Goal: Task Accomplishment & Management: Manage account settings

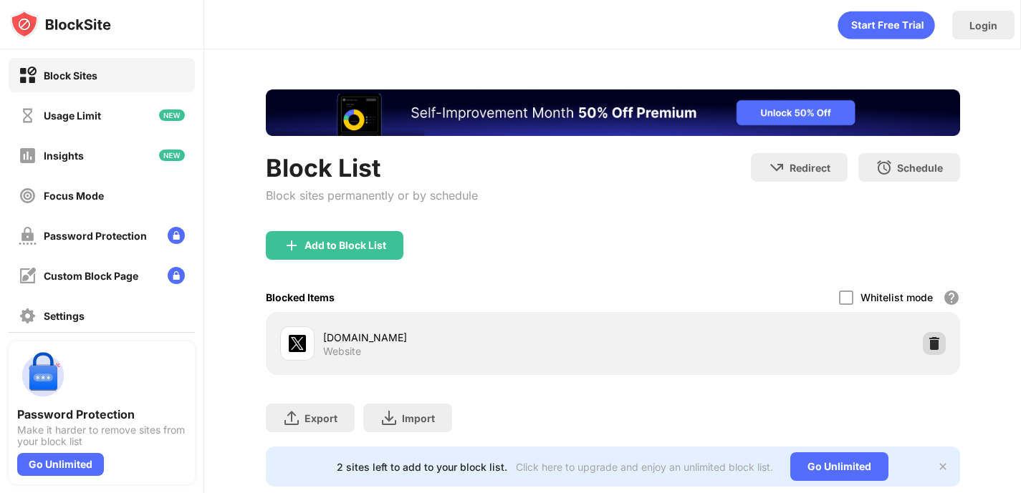
click at [933, 344] on img at bounding box center [934, 344] width 14 height 14
